Goal: Task Accomplishment & Management: Use online tool/utility

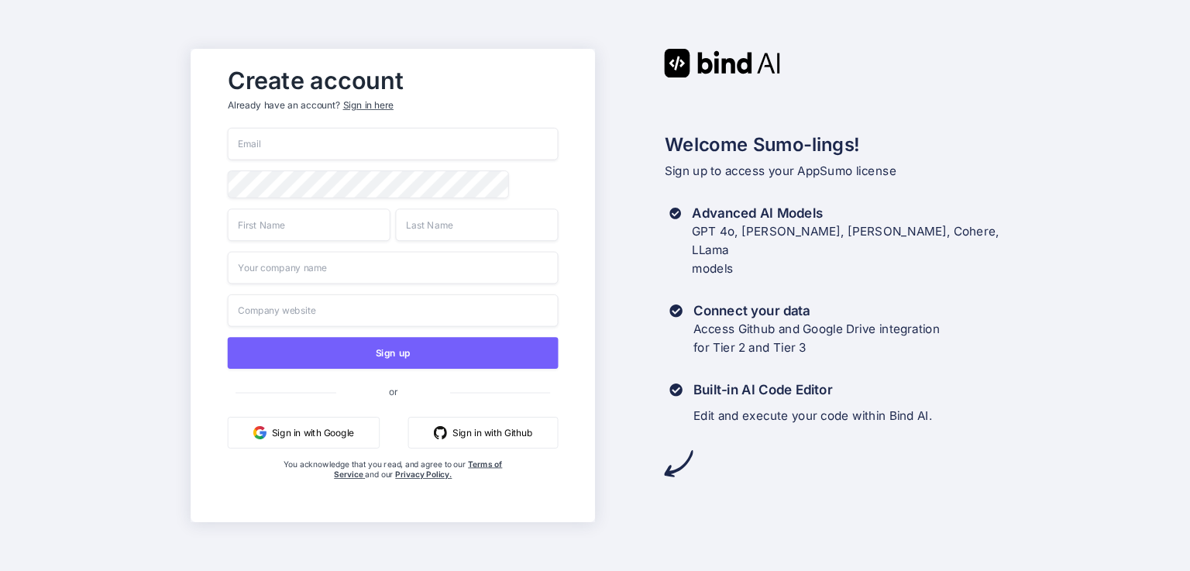
click at [287, 157] on div "Sign up or Sign in with Google Sign in with Github You acknowledge that you rea…" at bounding box center [392, 320] width 331 height 384
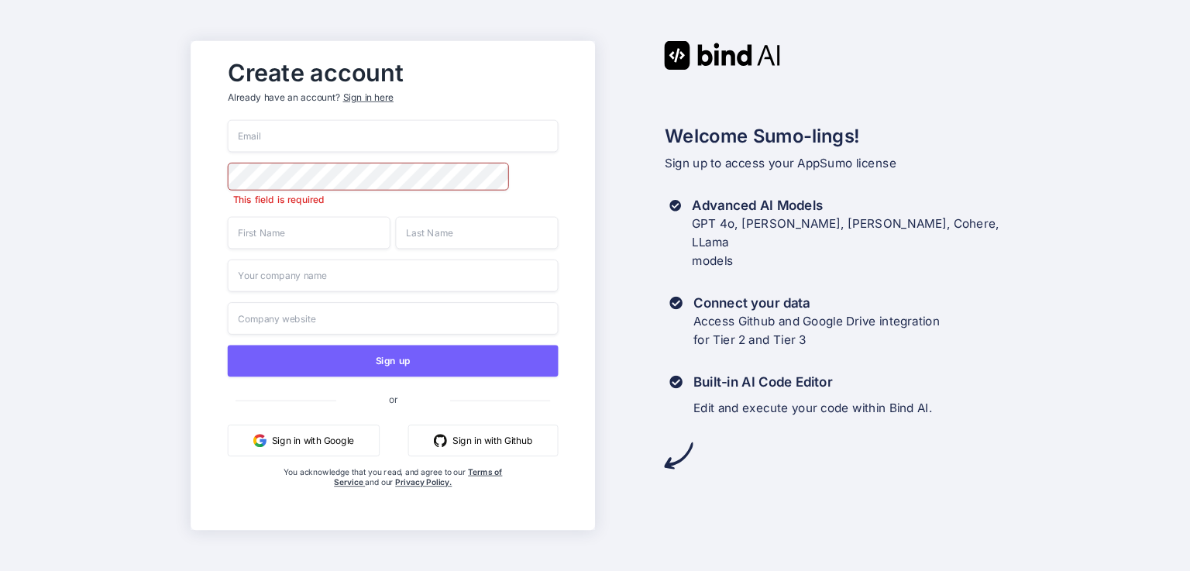
paste input "[EMAIL_ADDRESS][DOMAIN_NAME]"
type input "[EMAIL_ADDRESS][DOMAIN_NAME]"
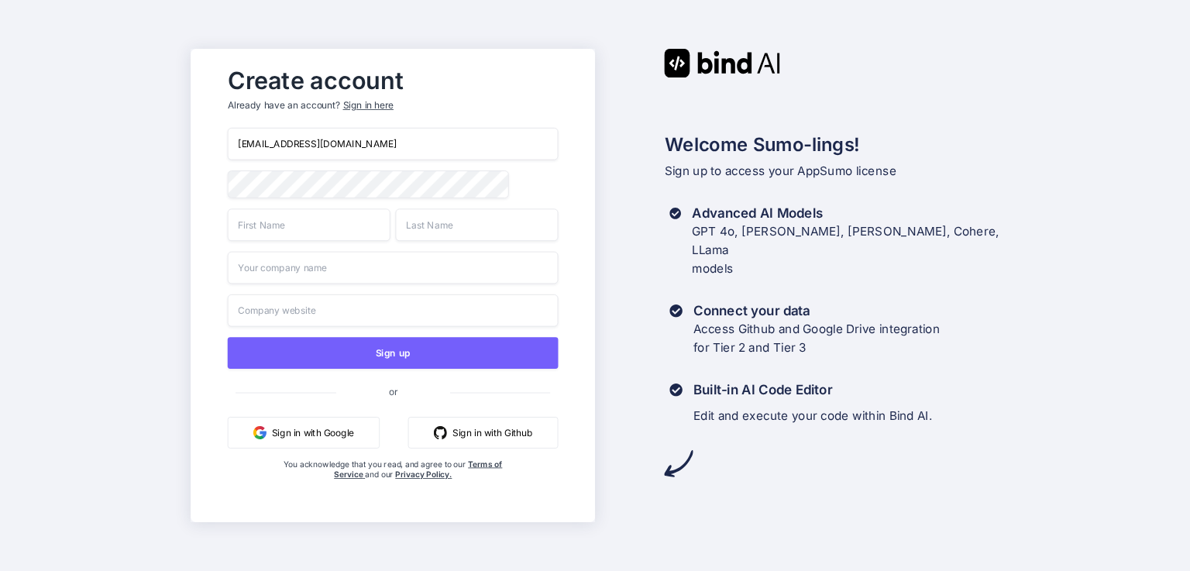
click at [303, 239] on input "text" at bounding box center [308, 224] width 163 height 33
type input "Arslan"
type input "Ahsan"
click at [267, 280] on input "text" at bounding box center [392, 268] width 331 height 33
type input "Hellow Web"
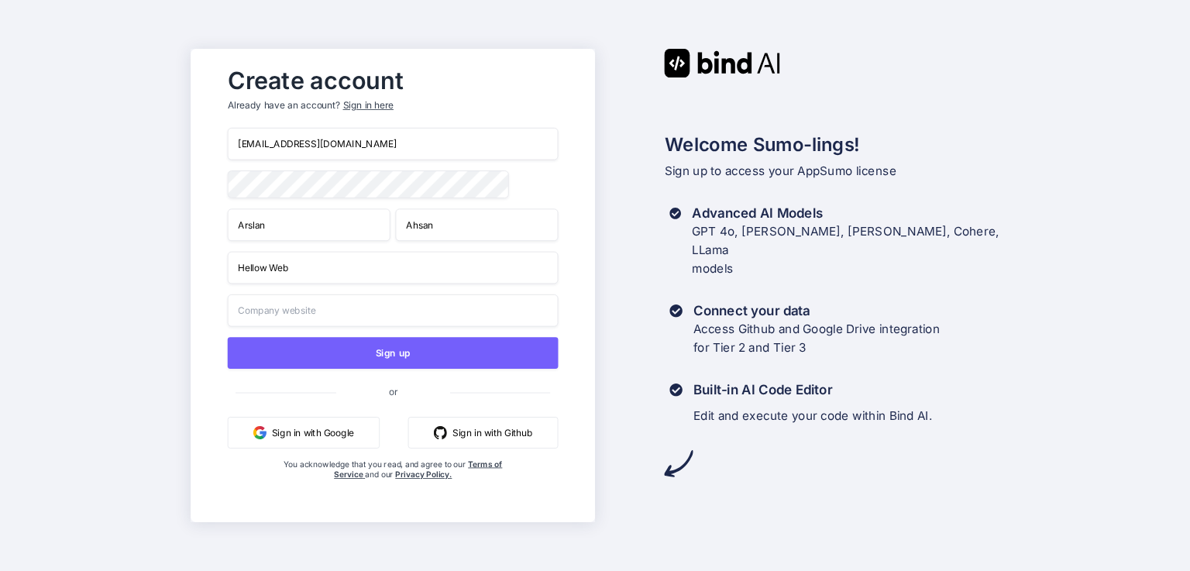
click at [294, 310] on input "text" at bounding box center [392, 310] width 331 height 33
paste input "https://hellowweb.com/"
type input "https://hellowweb.com/"
click at [201, 304] on div "Create account Already have an account? Sign in here arslansunnyx@gmail.com Ars…" at bounding box center [393, 285] width 404 height 473
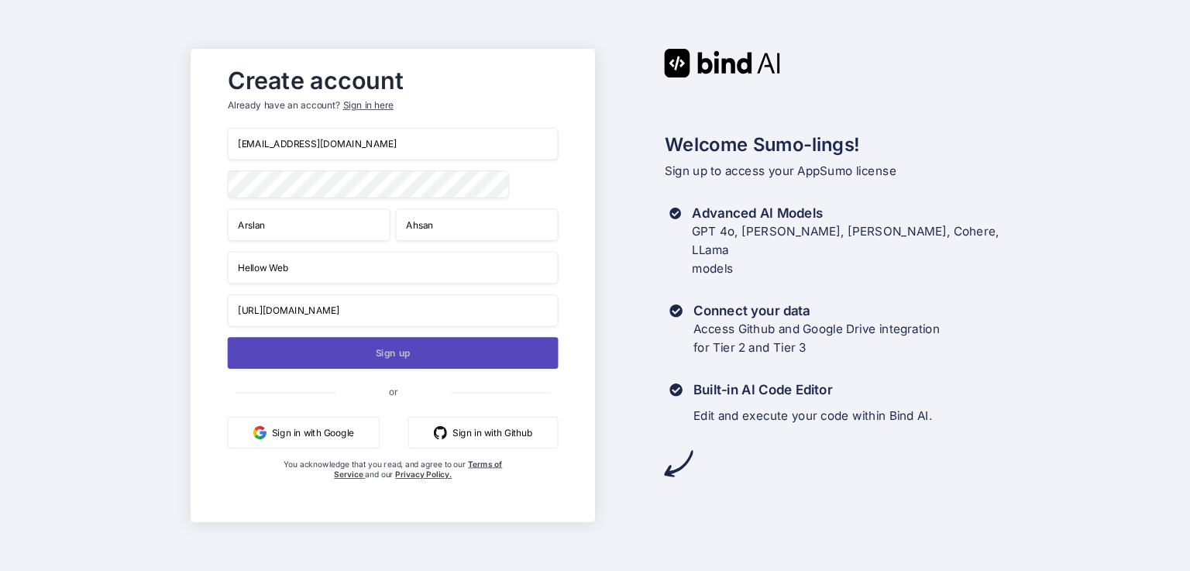
click at [306, 353] on button "Sign up" at bounding box center [392, 353] width 331 height 32
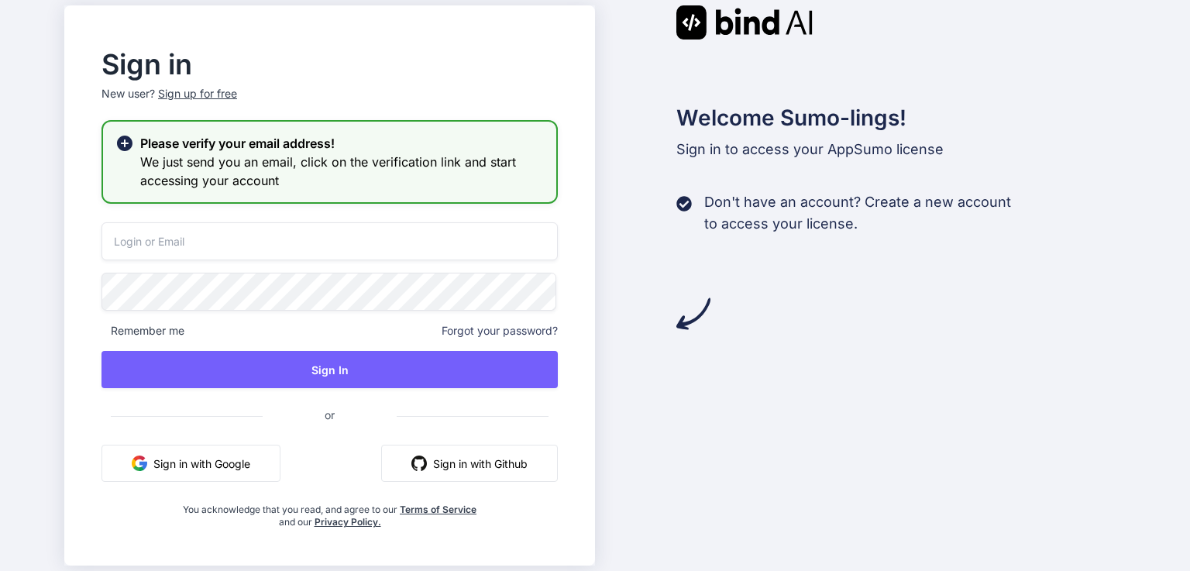
click at [113, 244] on input "email" at bounding box center [330, 241] width 456 height 38
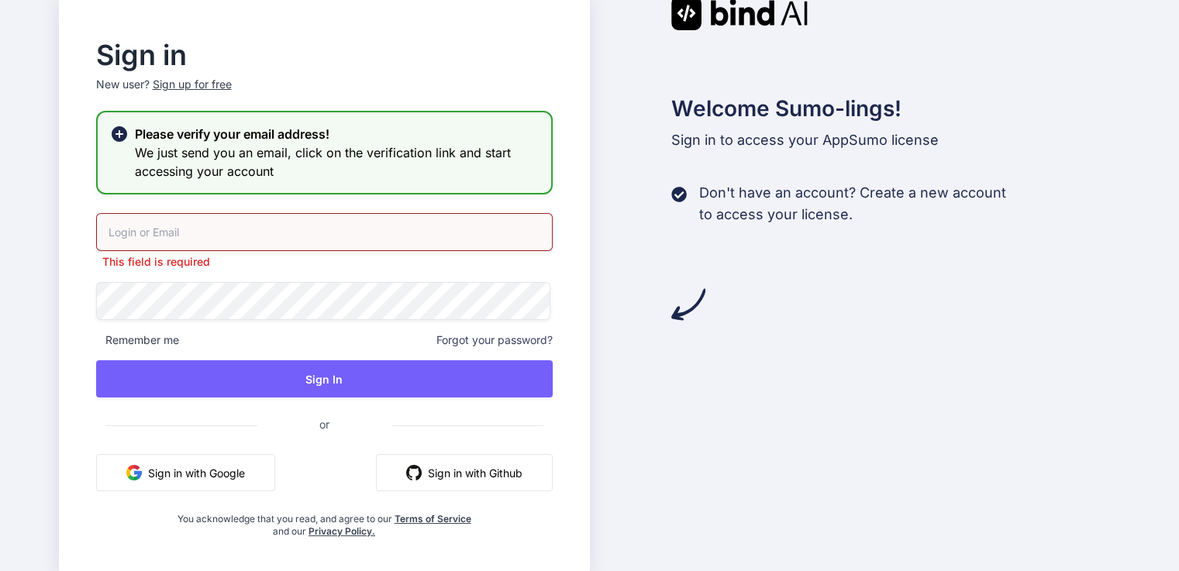
click at [184, 218] on input "email" at bounding box center [324, 232] width 456 height 38
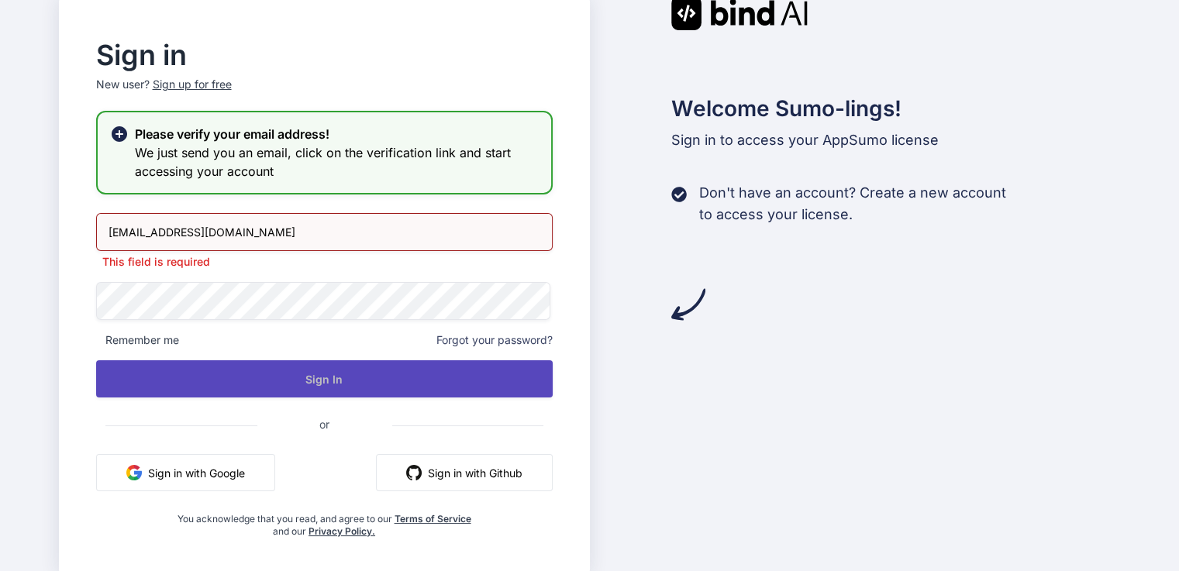
type input "[EMAIL_ADDRESS][DOMAIN_NAME]"
click at [324, 380] on button "Sign In" at bounding box center [324, 378] width 456 height 37
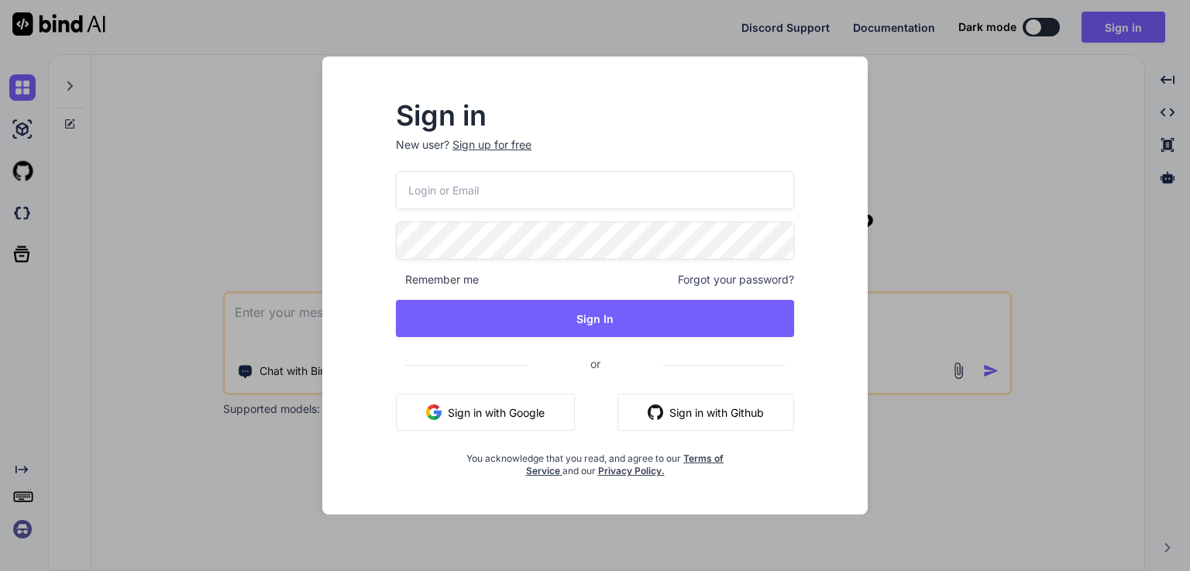
click at [511, 187] on input "email" at bounding box center [595, 190] width 398 height 38
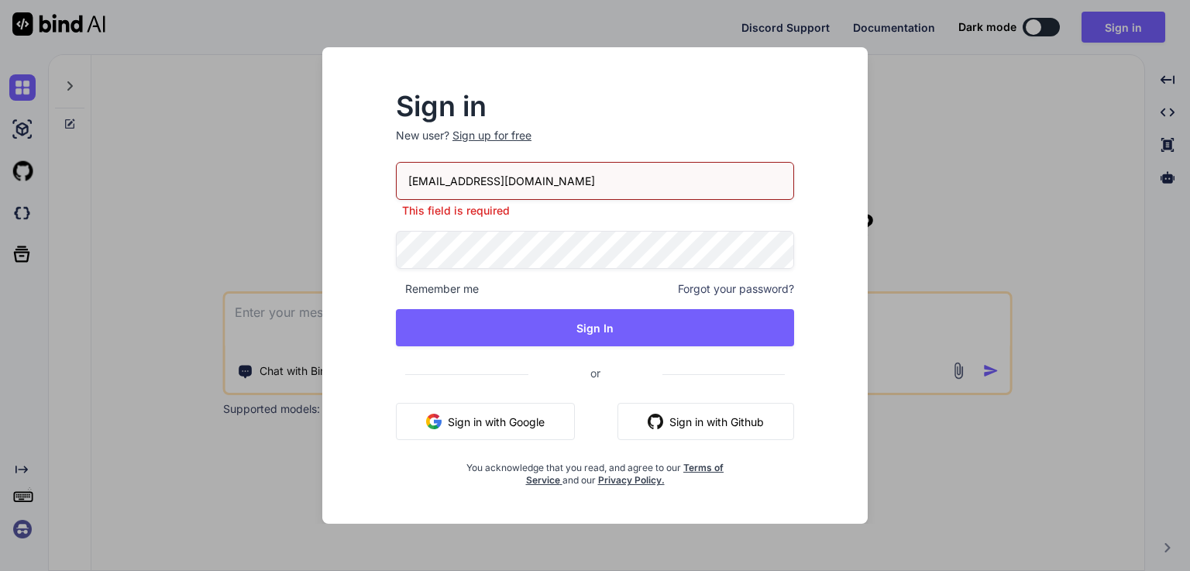
type input "[EMAIL_ADDRESS][DOMAIN_NAME]"
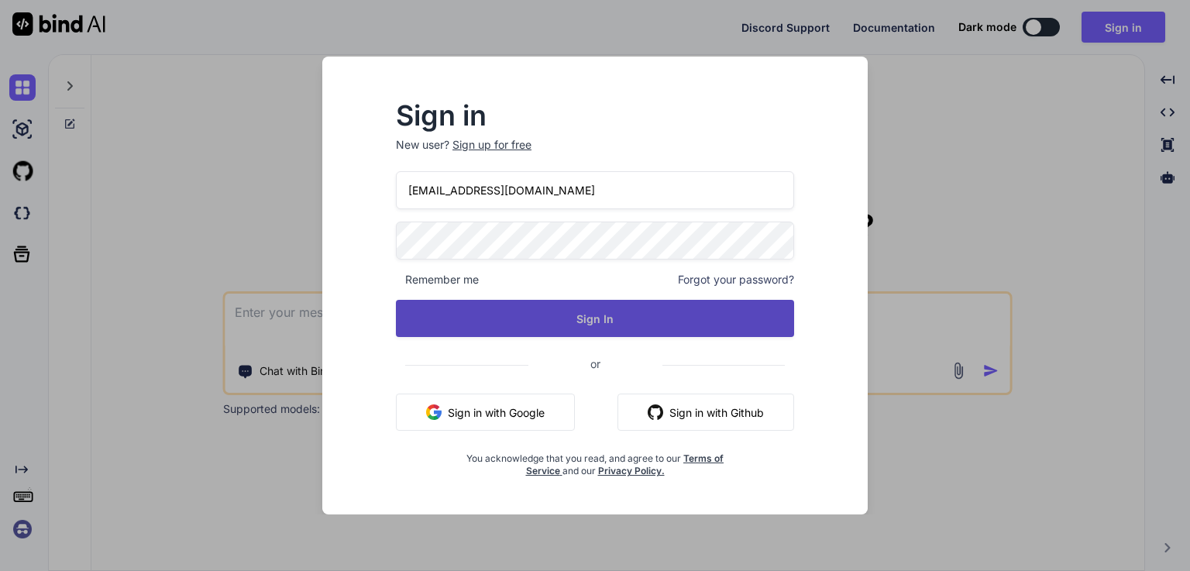
click at [524, 324] on button "Sign In" at bounding box center [595, 318] width 398 height 37
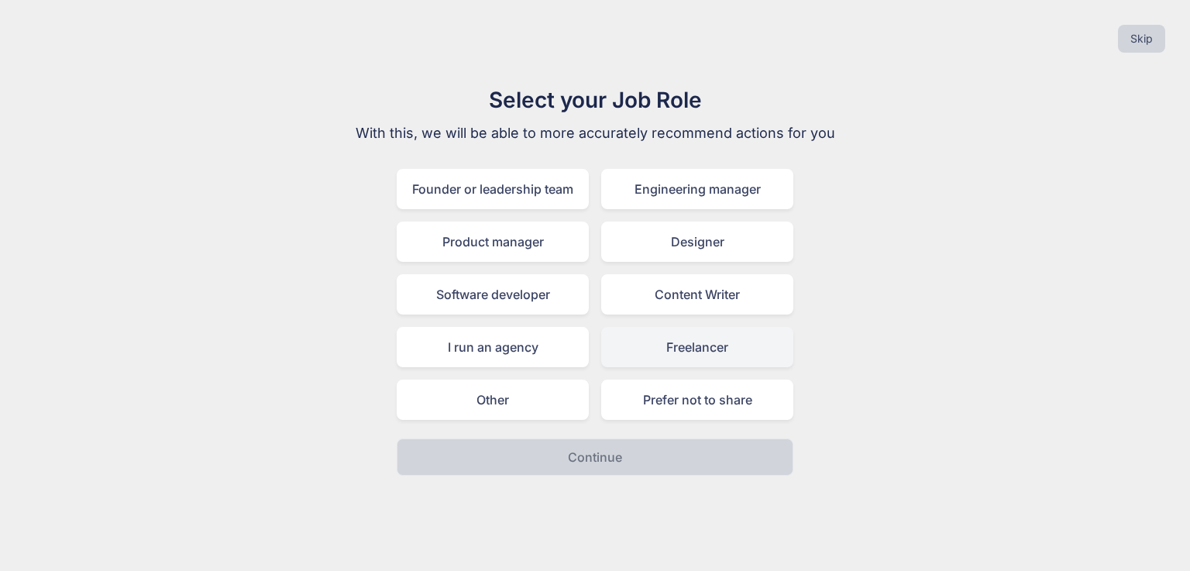
click at [677, 344] on div "Freelancer" at bounding box center [697, 347] width 192 height 40
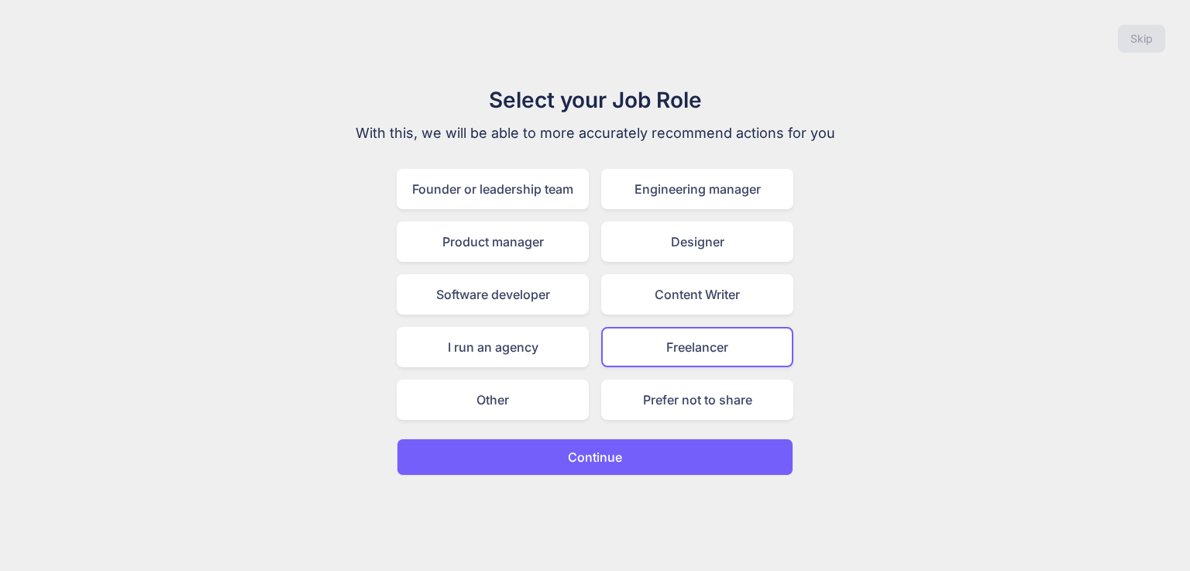
click at [597, 457] on p "Continue" at bounding box center [595, 457] width 54 height 19
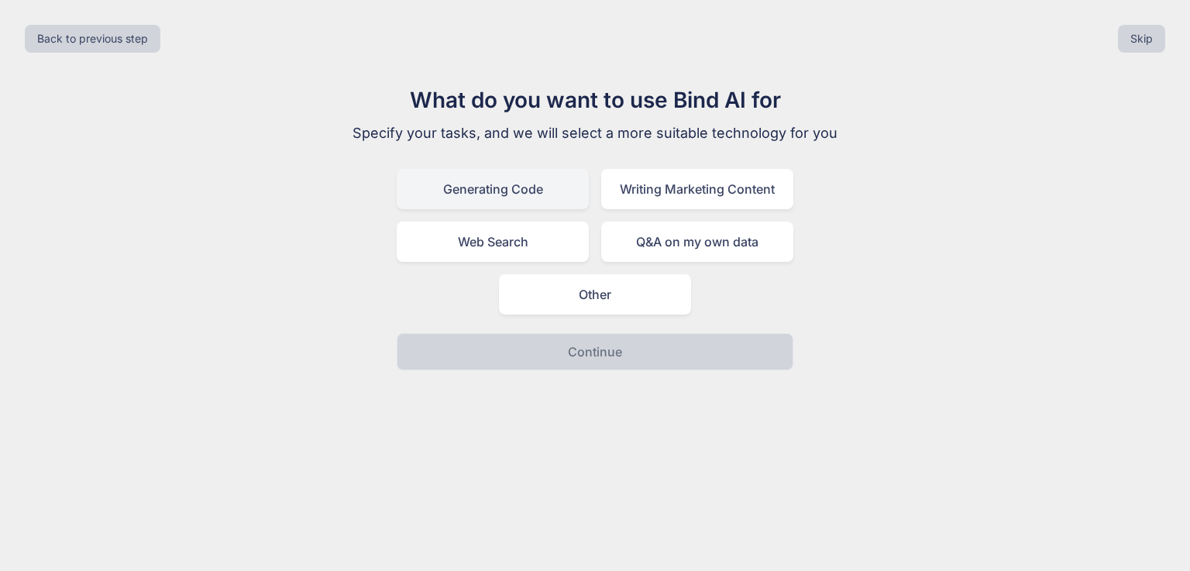
click at [504, 197] on div "Generating Code" at bounding box center [493, 189] width 192 height 40
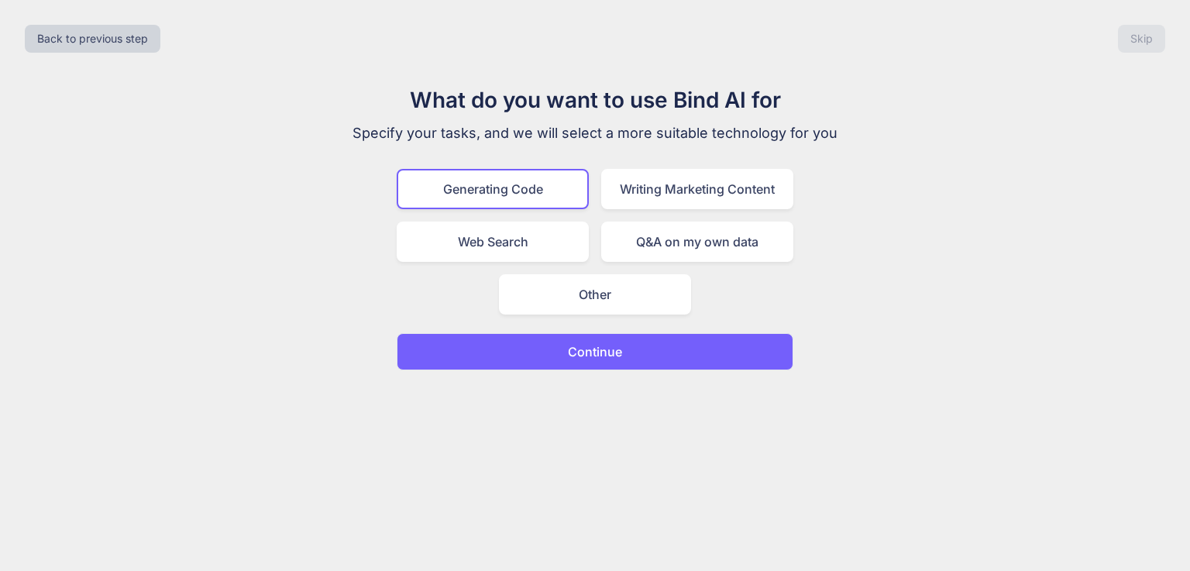
click at [580, 357] on p "Continue" at bounding box center [595, 351] width 54 height 19
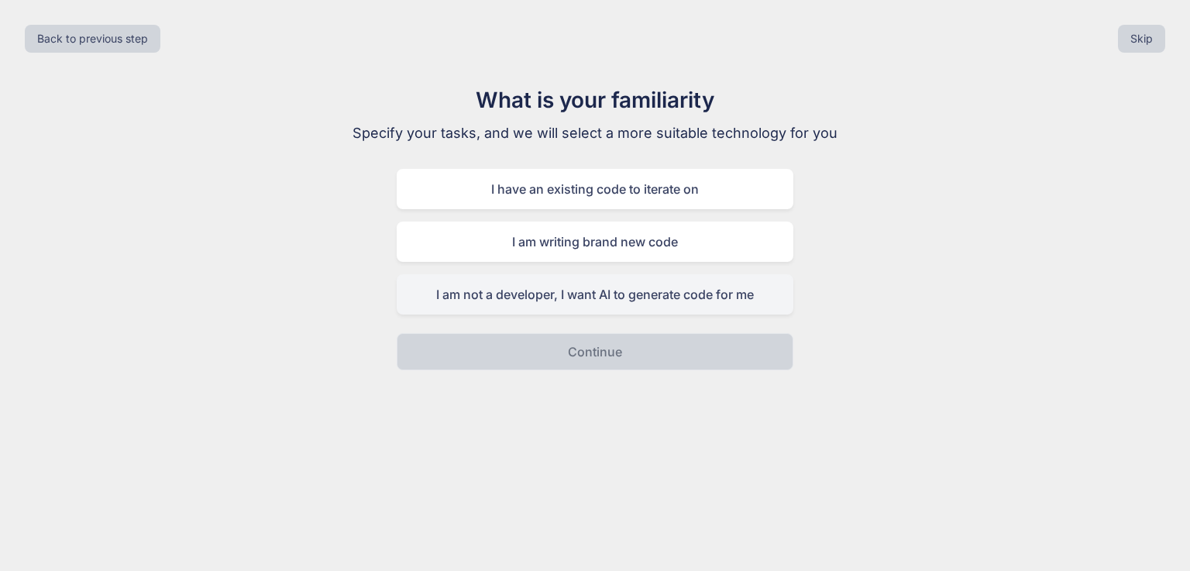
click at [566, 295] on div "I am not a developer, I want AI to generate code for me" at bounding box center [595, 294] width 397 height 40
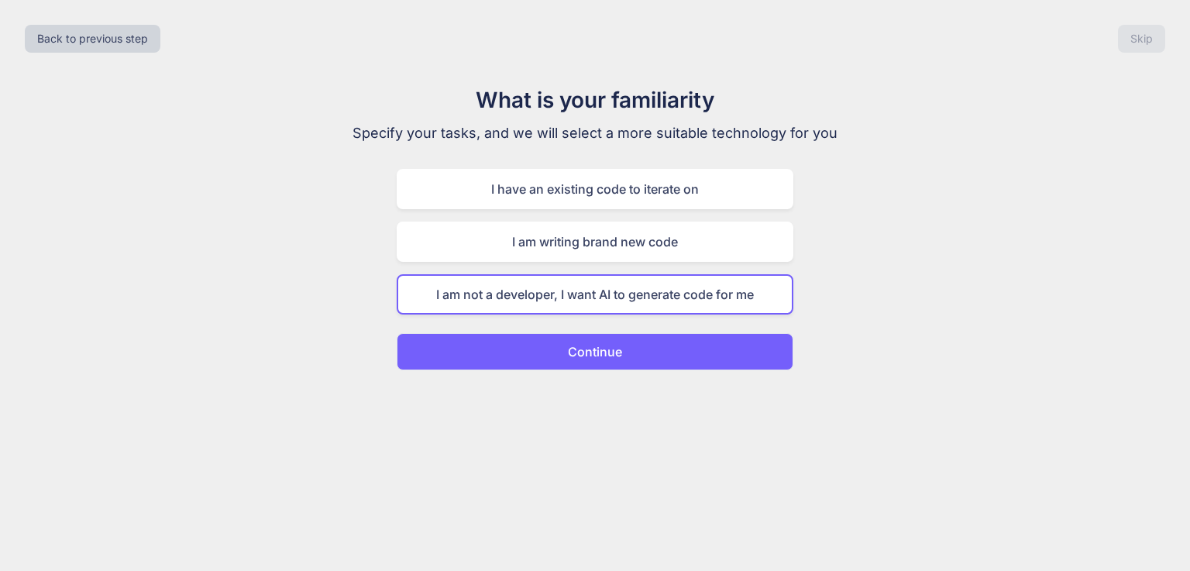
click at [573, 346] on p "Continue" at bounding box center [595, 351] width 54 height 19
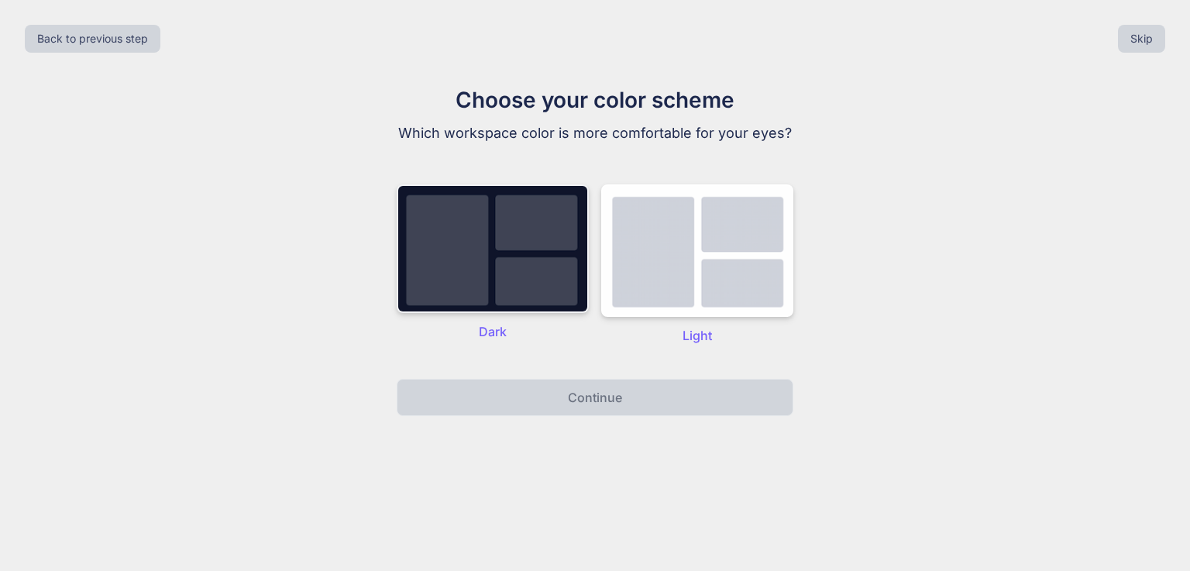
click at [535, 247] on img at bounding box center [493, 248] width 192 height 129
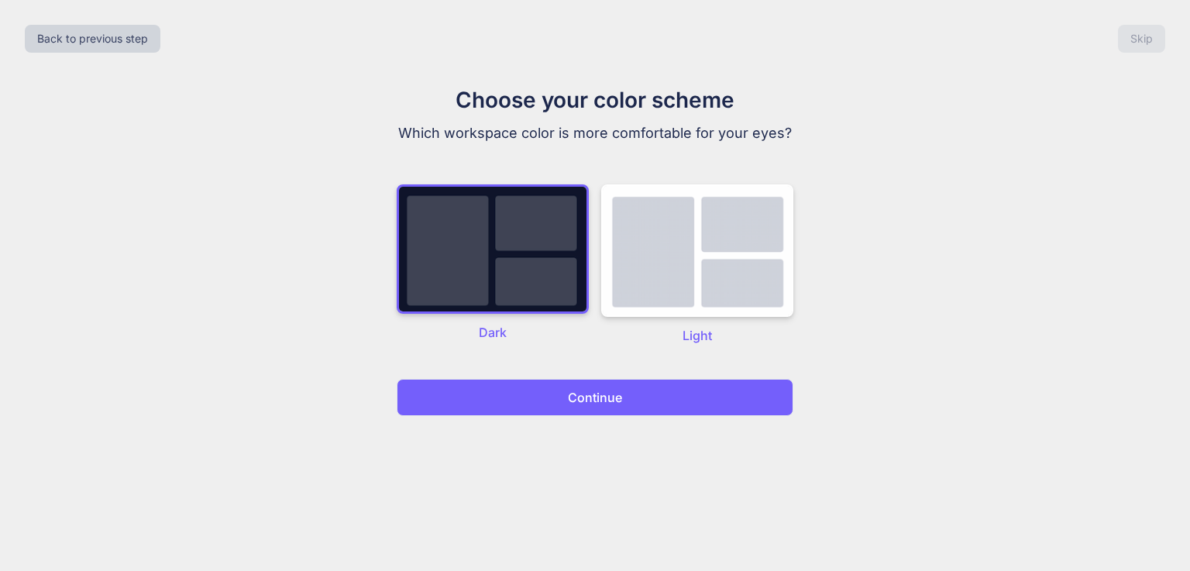
click at [556, 390] on button "Continue" at bounding box center [595, 397] width 397 height 37
click at [598, 404] on p "Continue" at bounding box center [595, 397] width 54 height 19
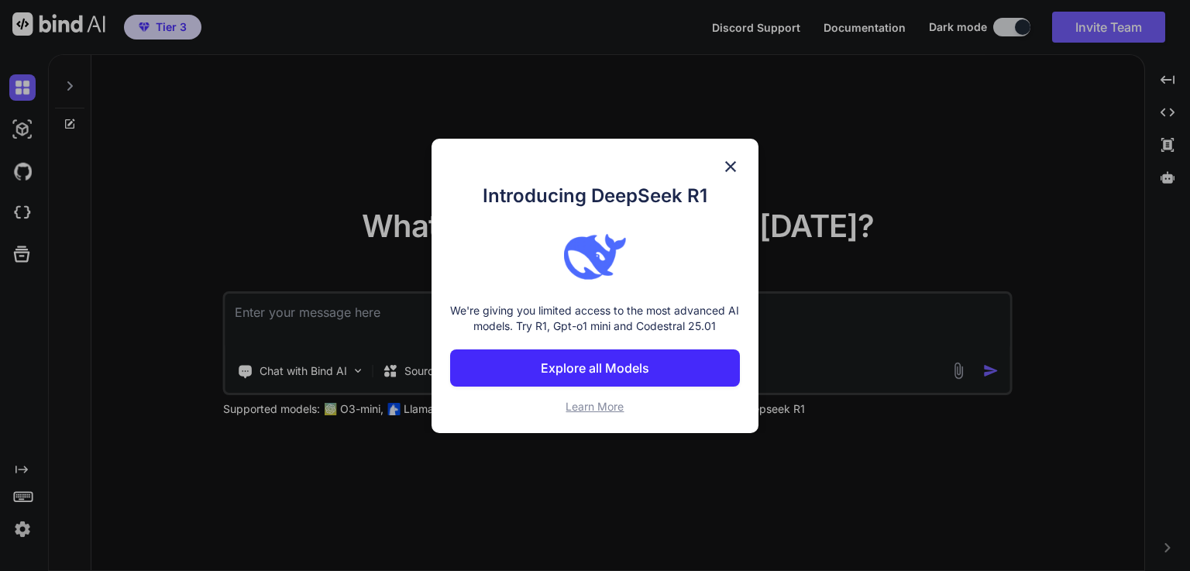
click at [598, 366] on p "Explore all Models" at bounding box center [595, 368] width 108 height 19
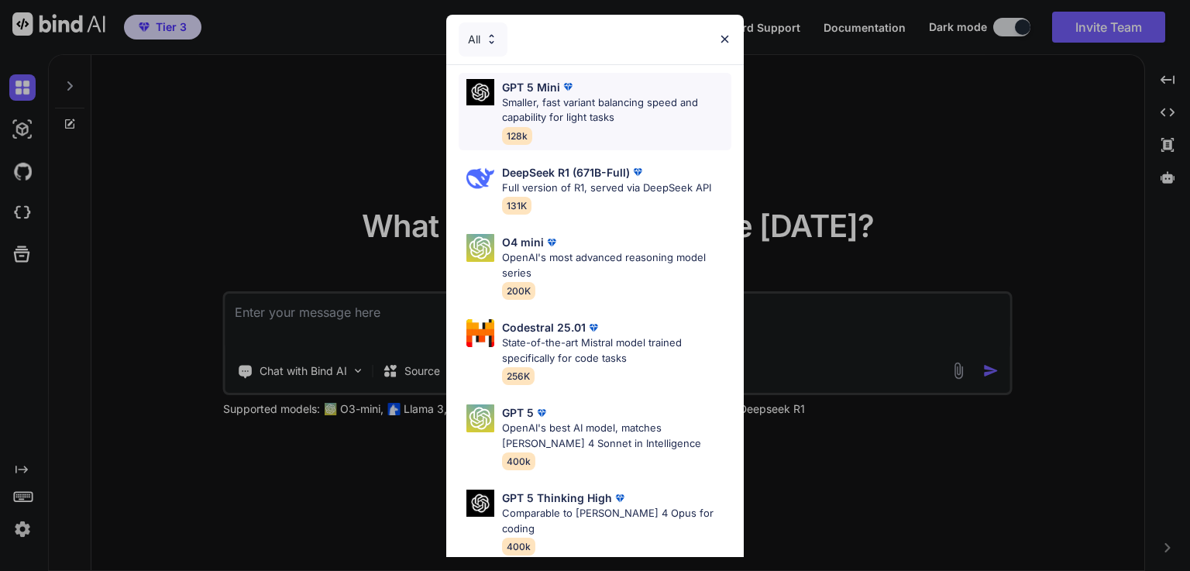
click at [564, 105] on p "Smaller, fast variant balancing speed and capability for light tasks" at bounding box center [616, 110] width 229 height 30
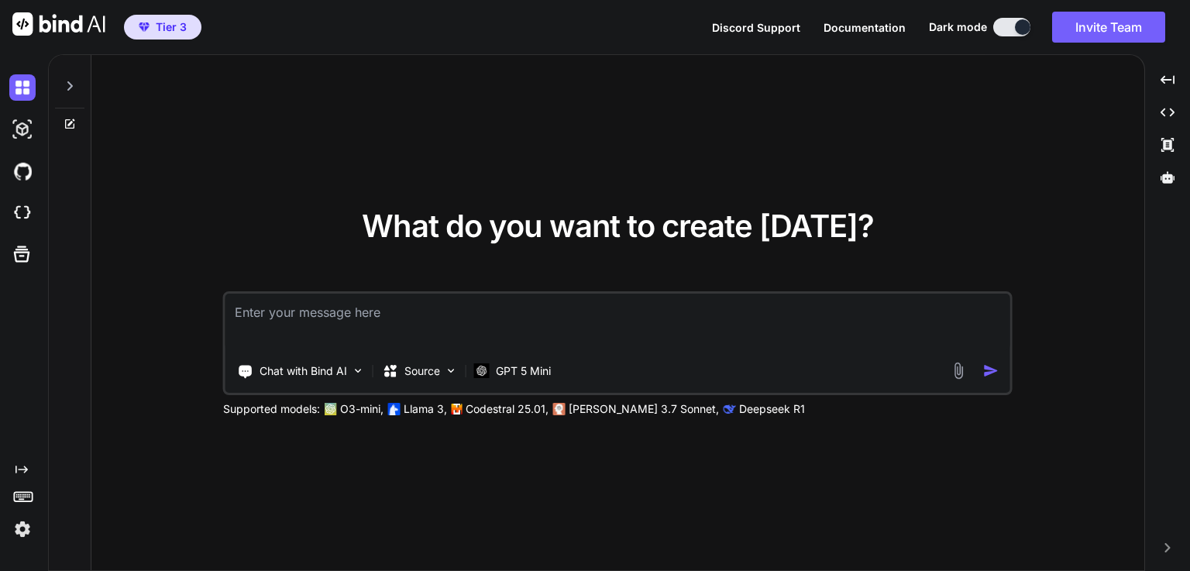
click at [163, 26] on span "Tier 3" at bounding box center [171, 26] width 31 height 15
click at [163, 29] on span "Tier 3" at bounding box center [171, 26] width 31 height 15
click at [518, 371] on p "GPT 5 Mini" at bounding box center [523, 370] width 55 height 15
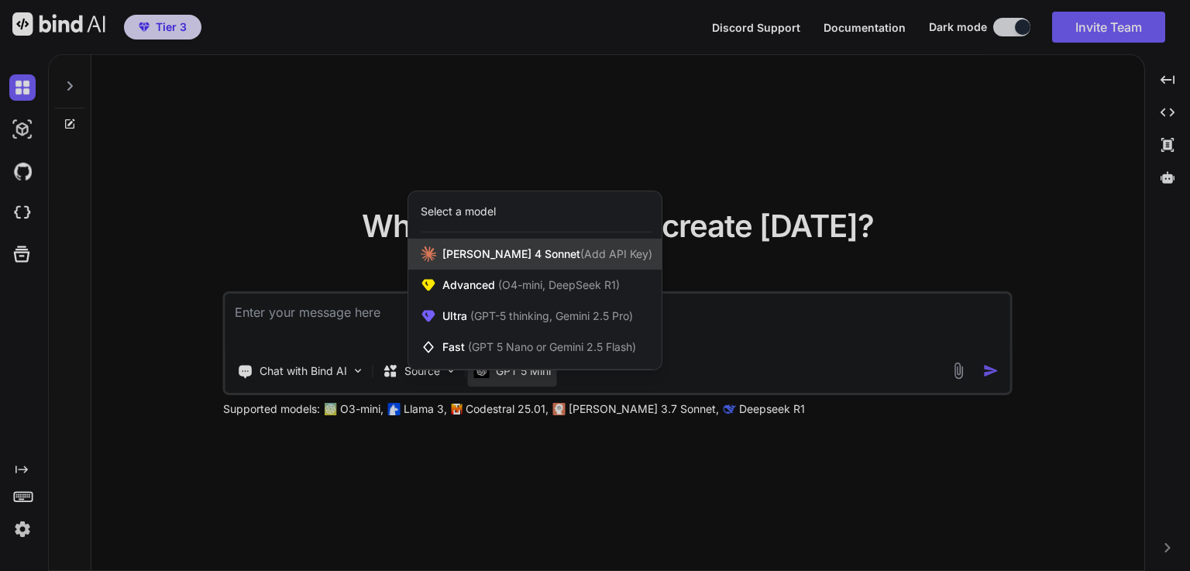
click at [514, 255] on span "[PERSON_NAME] 4 Sonnet (Add API Key)" at bounding box center [547, 253] width 210 height 15
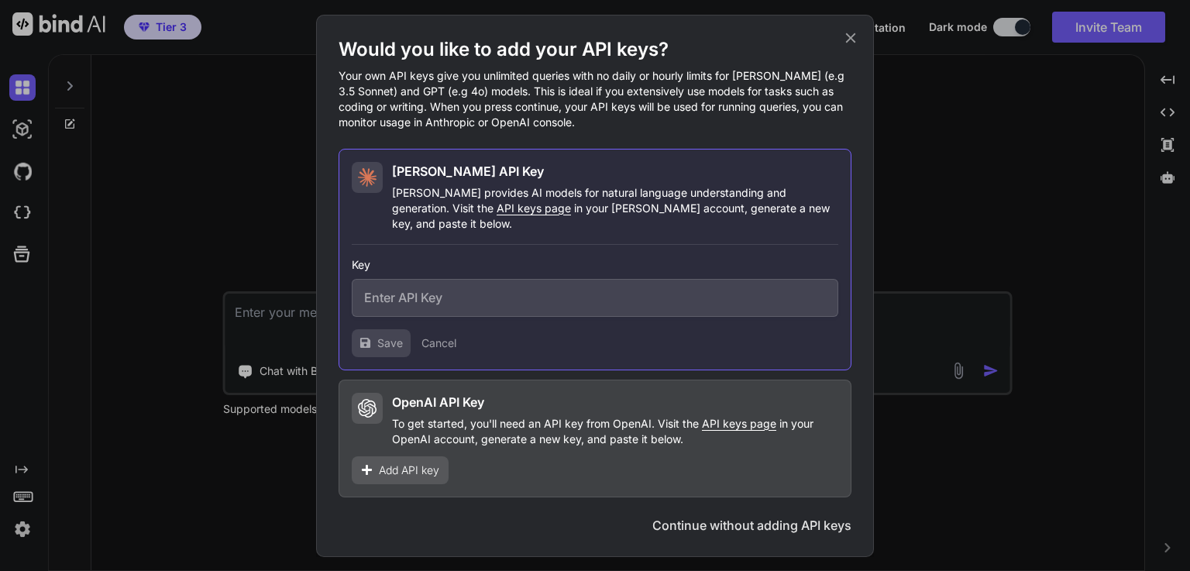
click at [849, 36] on icon at bounding box center [850, 37] width 17 height 17
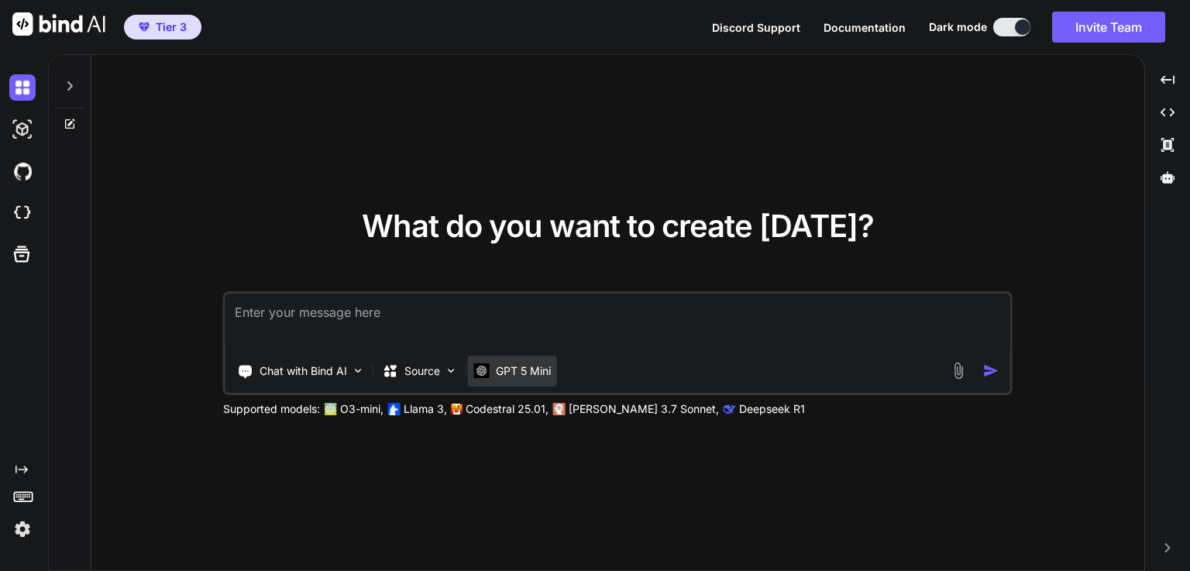
click at [507, 365] on p "GPT 5 Mini" at bounding box center [523, 370] width 55 height 15
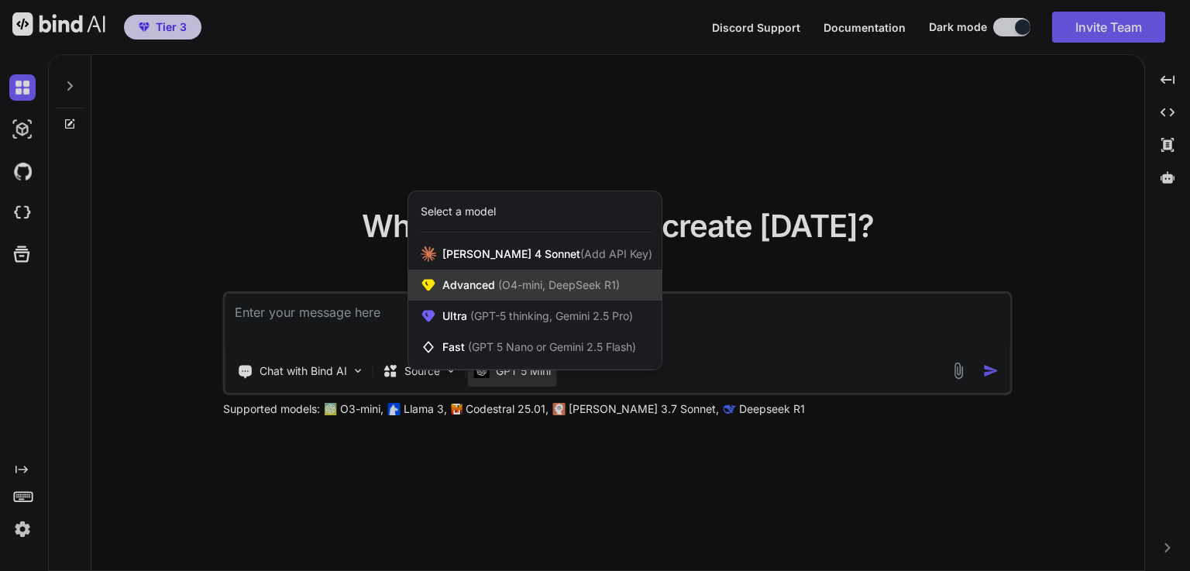
click at [491, 285] on span "Advanced (O4-mini, DeepSeek R1)" at bounding box center [530, 284] width 177 height 15
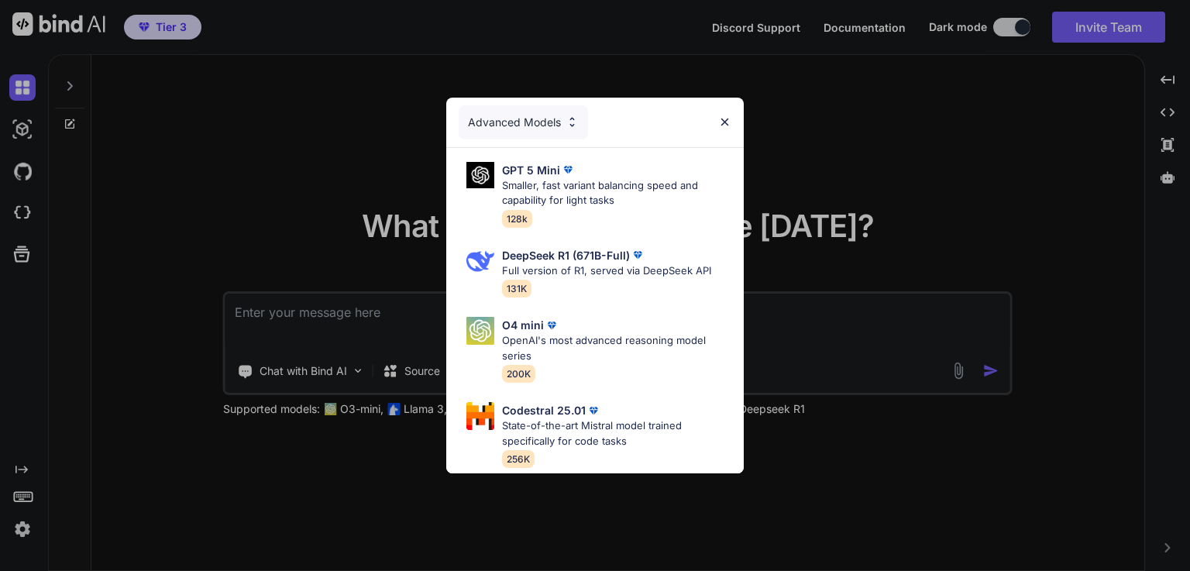
click at [721, 108] on div "Advanced Models" at bounding box center [595, 123] width 298 height 50
click at [726, 116] on img at bounding box center [724, 121] width 13 height 13
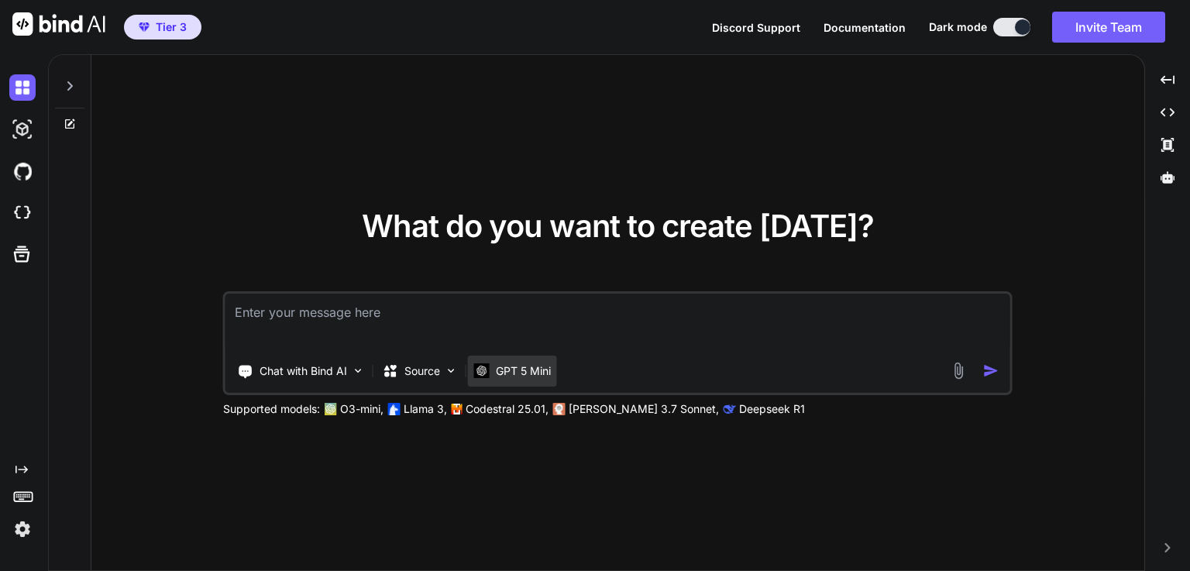
click at [509, 367] on p "GPT 5 Mini" at bounding box center [523, 370] width 55 height 15
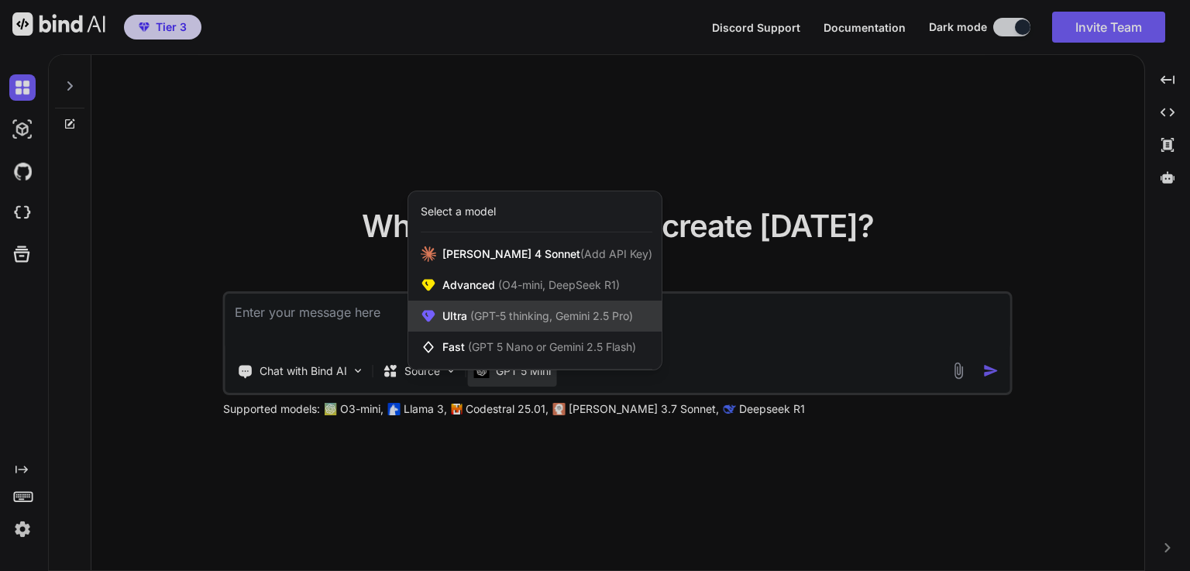
click at [510, 314] on span "(GPT-5 thinking, Gemini 2.5 Pro)" at bounding box center [550, 315] width 166 height 13
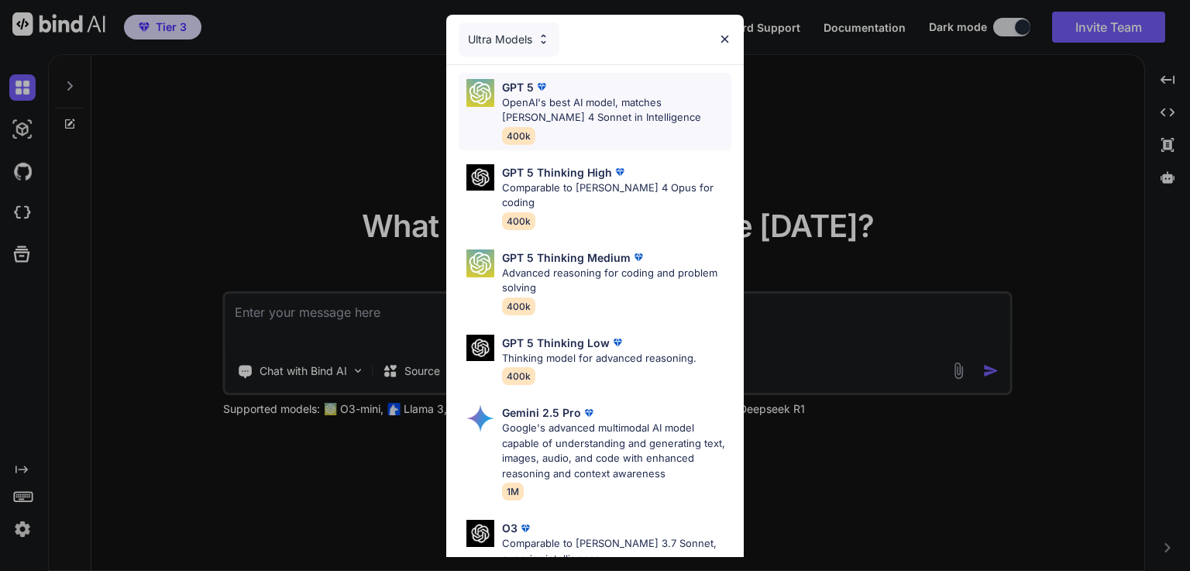
click at [547, 114] on p "OpenAI's best AI model, matches [PERSON_NAME] 4 Sonnet in Intelligence" at bounding box center [616, 110] width 229 height 30
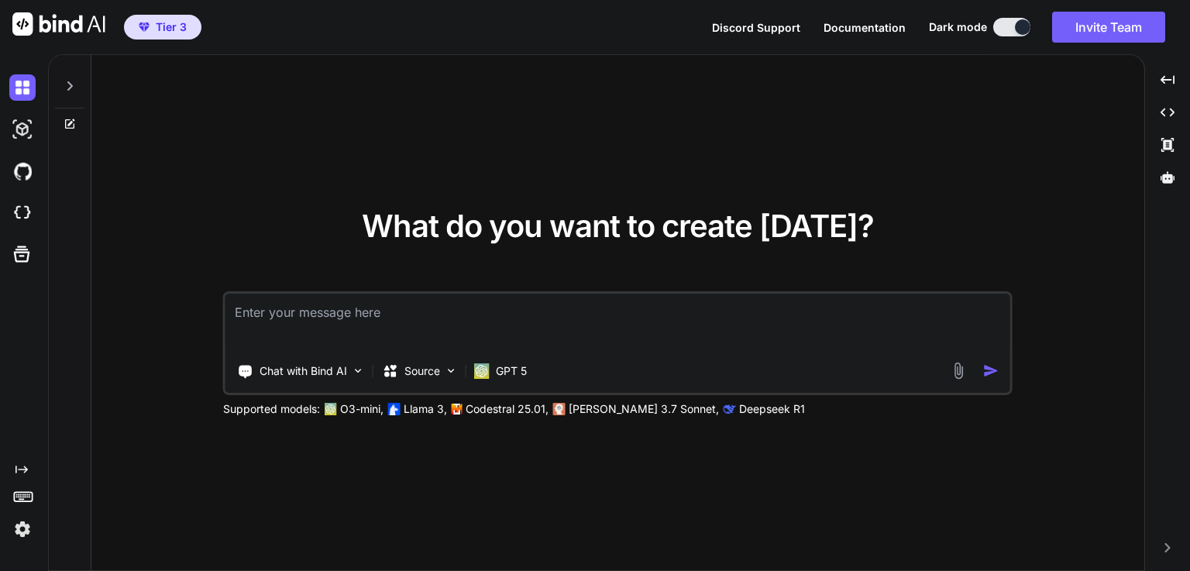
click at [363, 320] on textarea at bounding box center [617, 322] width 785 height 57
